Goal: Information Seeking & Learning: Learn about a topic

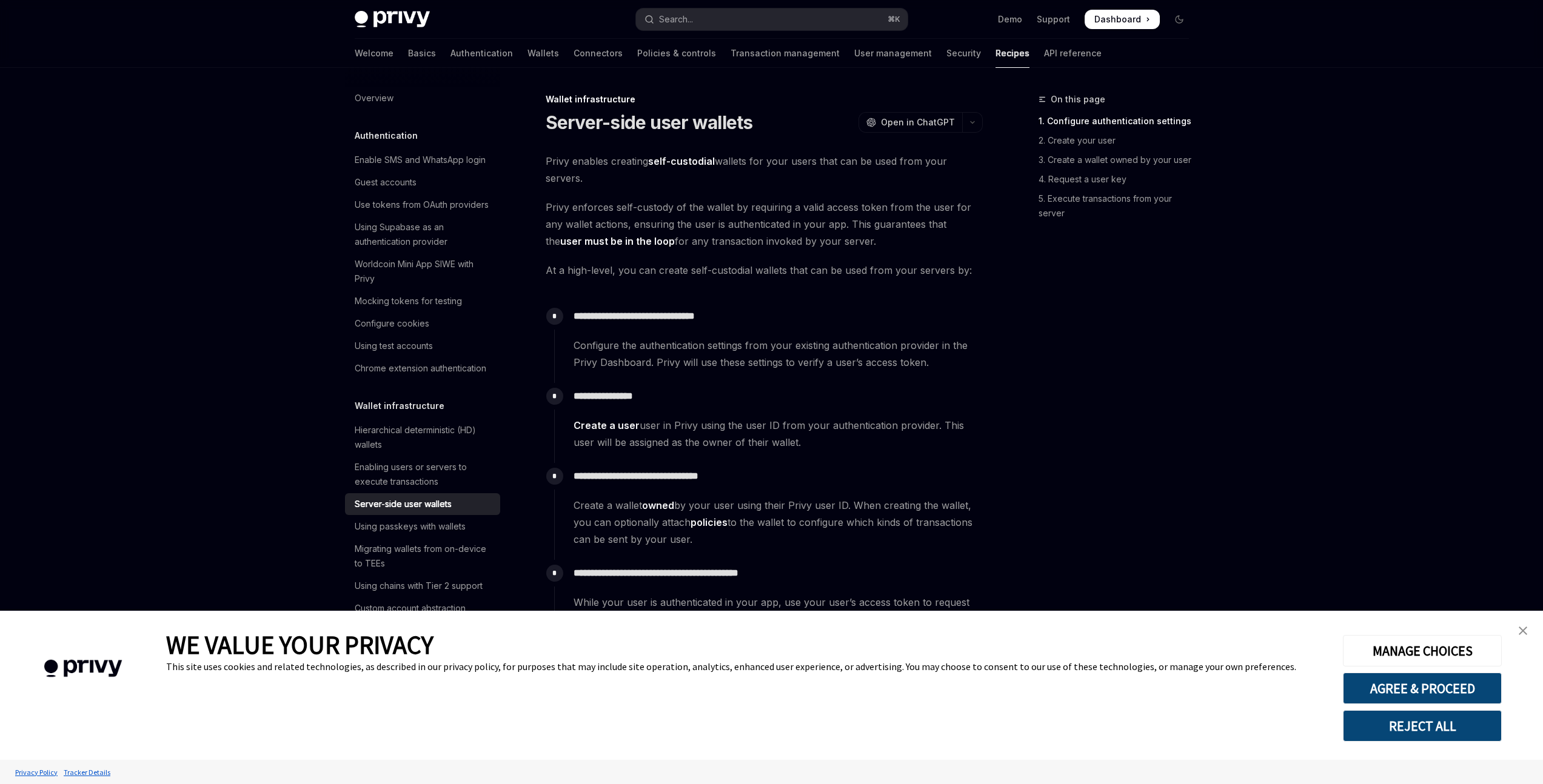
type textarea "*"
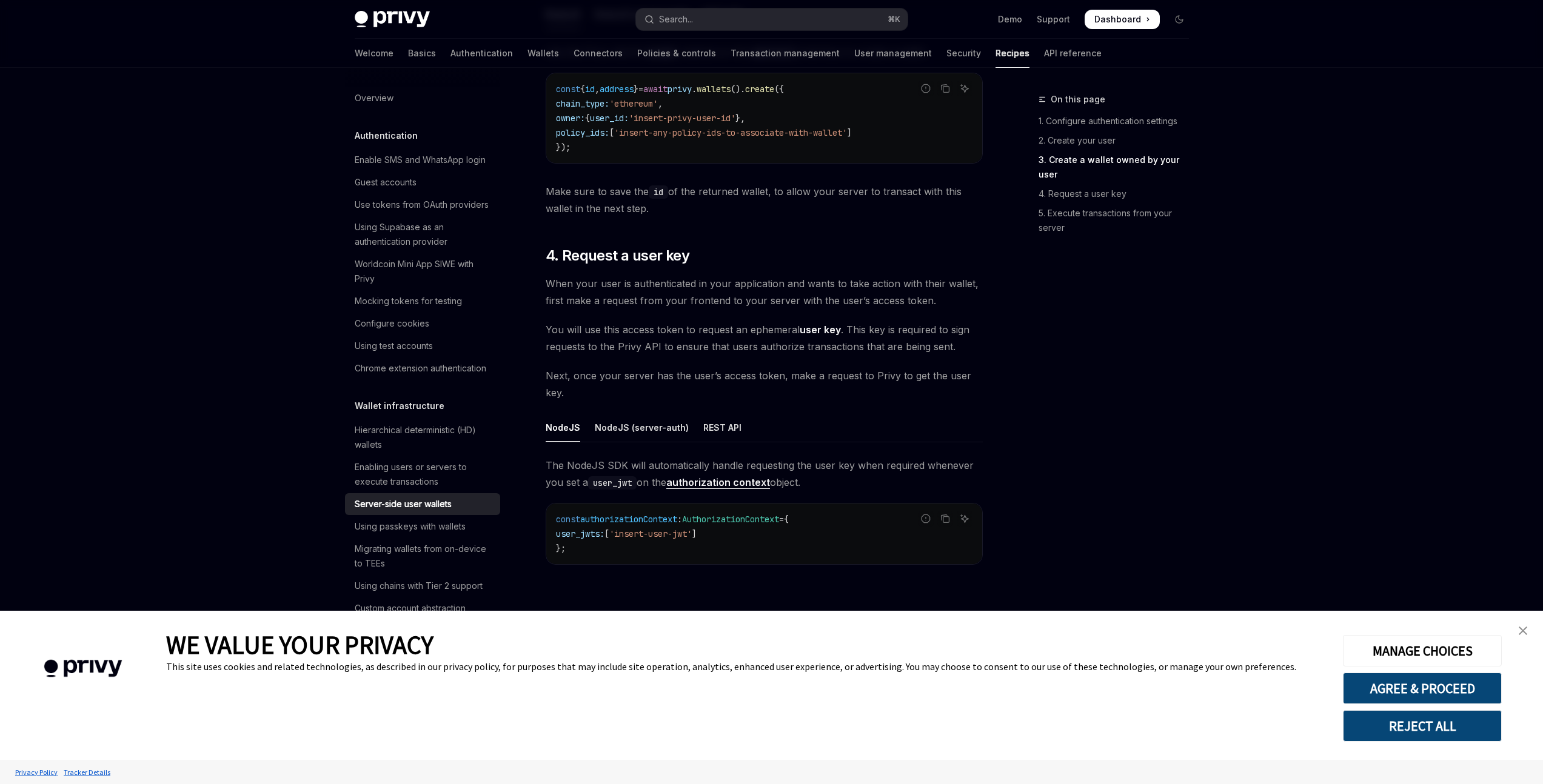
scroll to position [1873, 0]
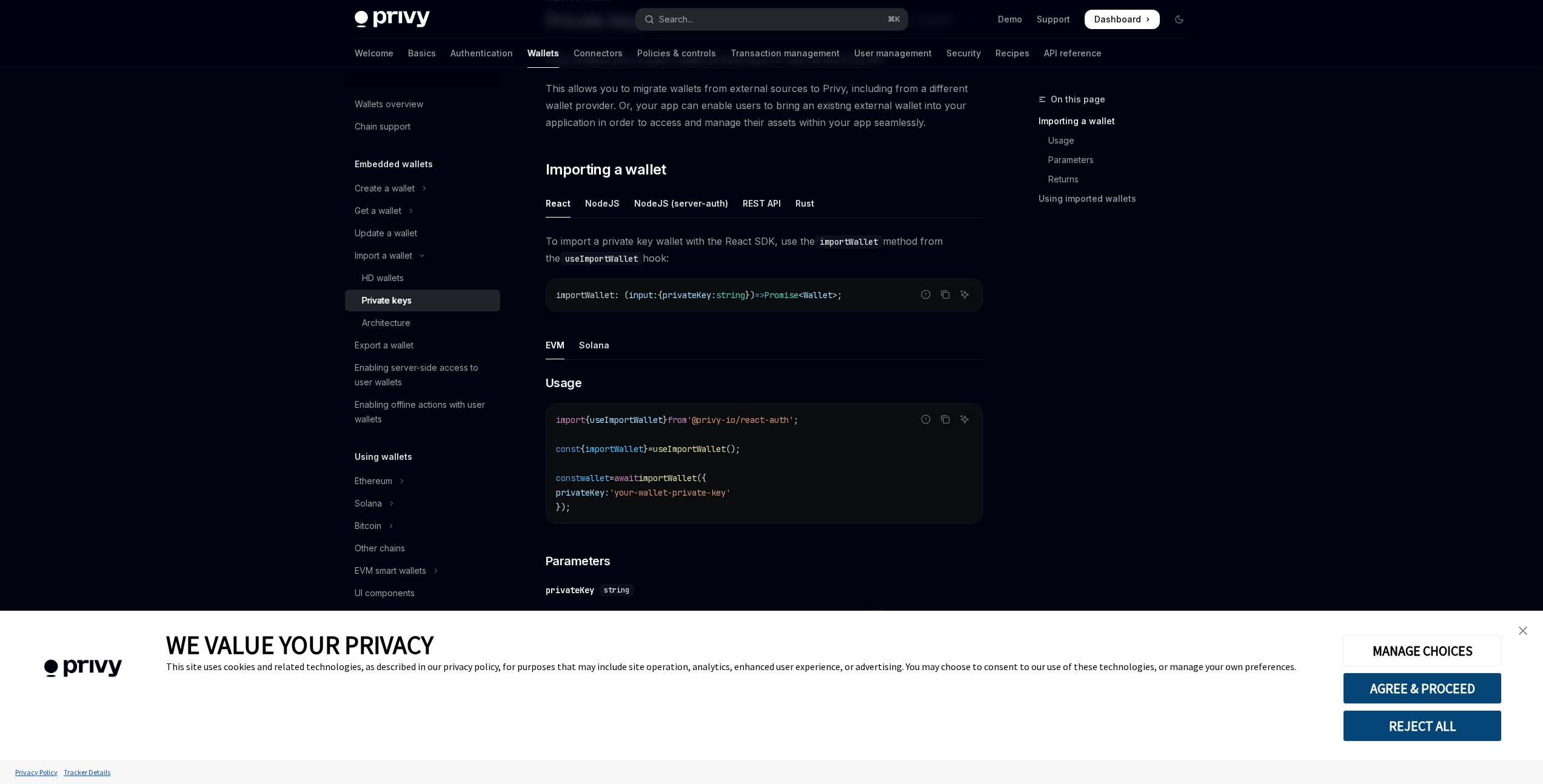
scroll to position [108, 0]
